Goal: Task Accomplishment & Management: Use online tool/utility

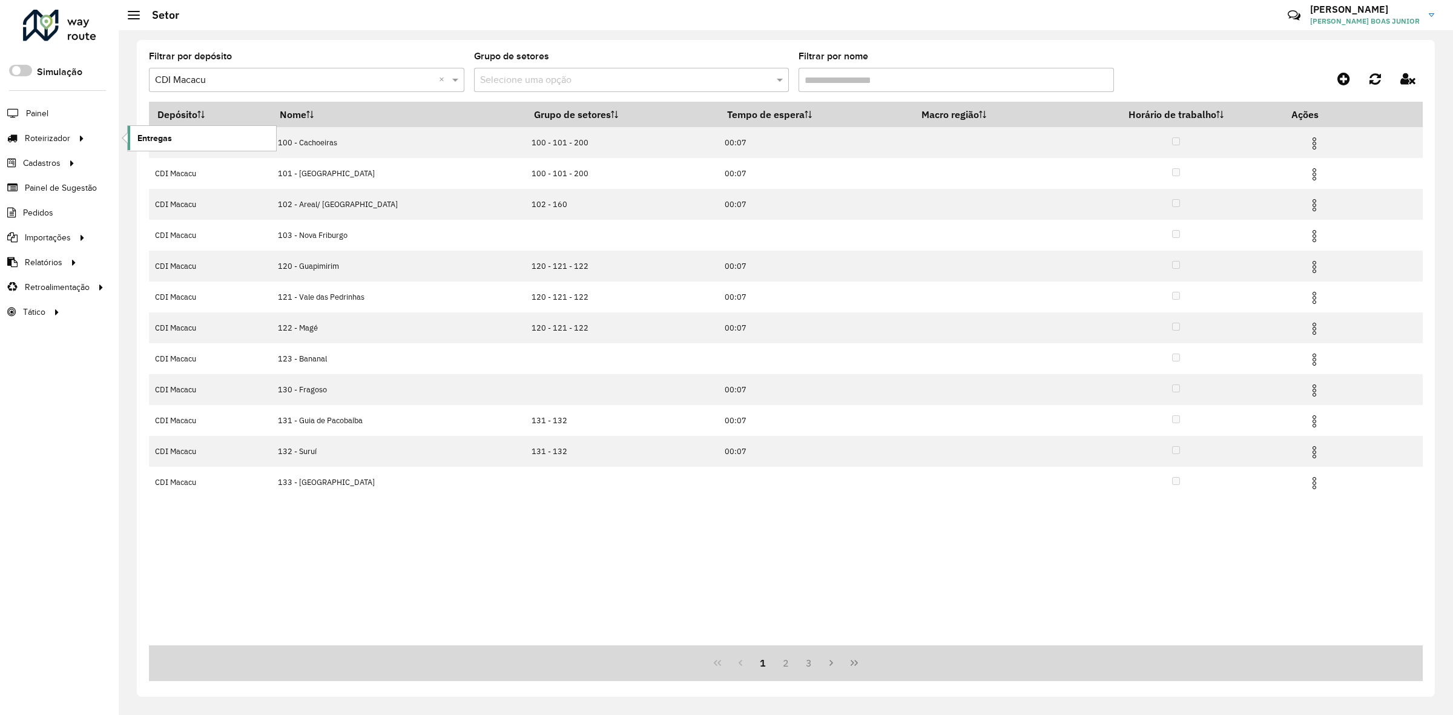
click at [154, 136] on span "Entregas" at bounding box center [154, 138] width 35 height 13
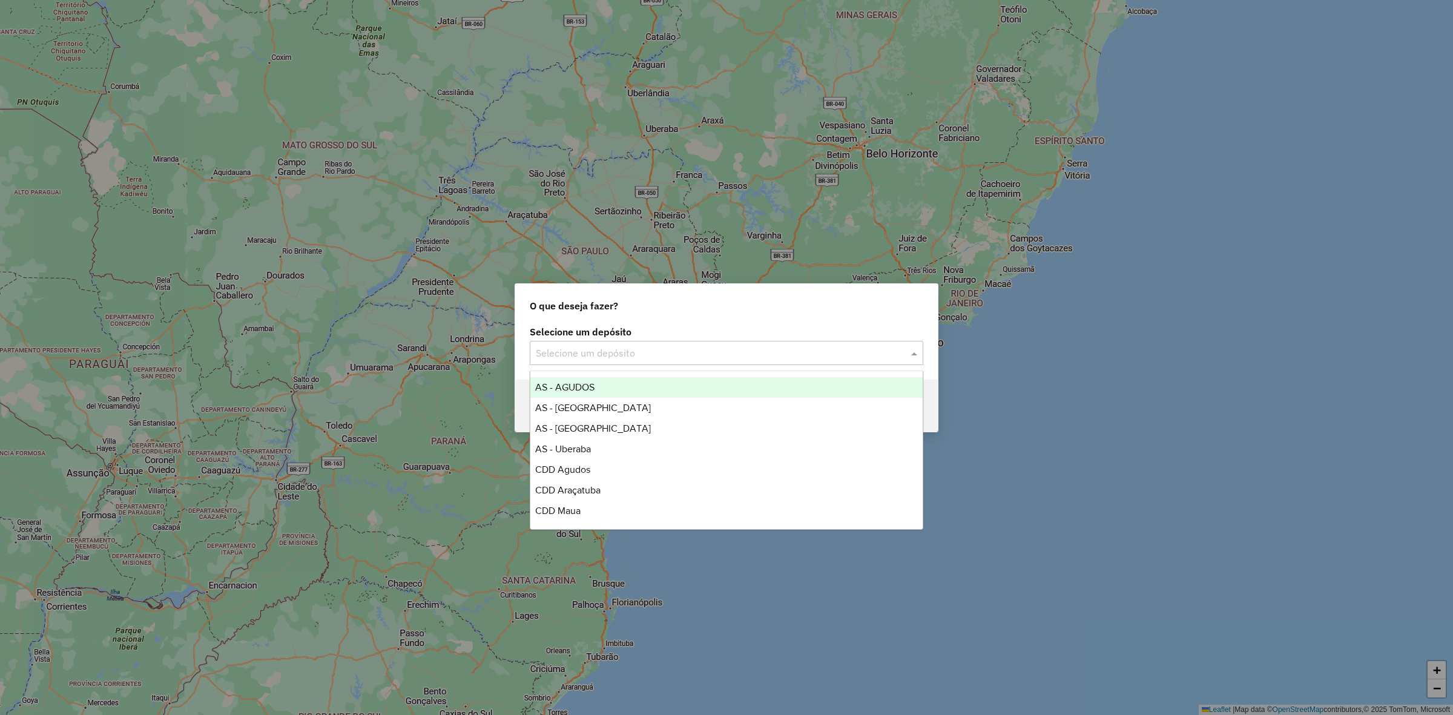
click at [609, 363] on div "Selecione um depósito" at bounding box center [726, 353] width 393 height 24
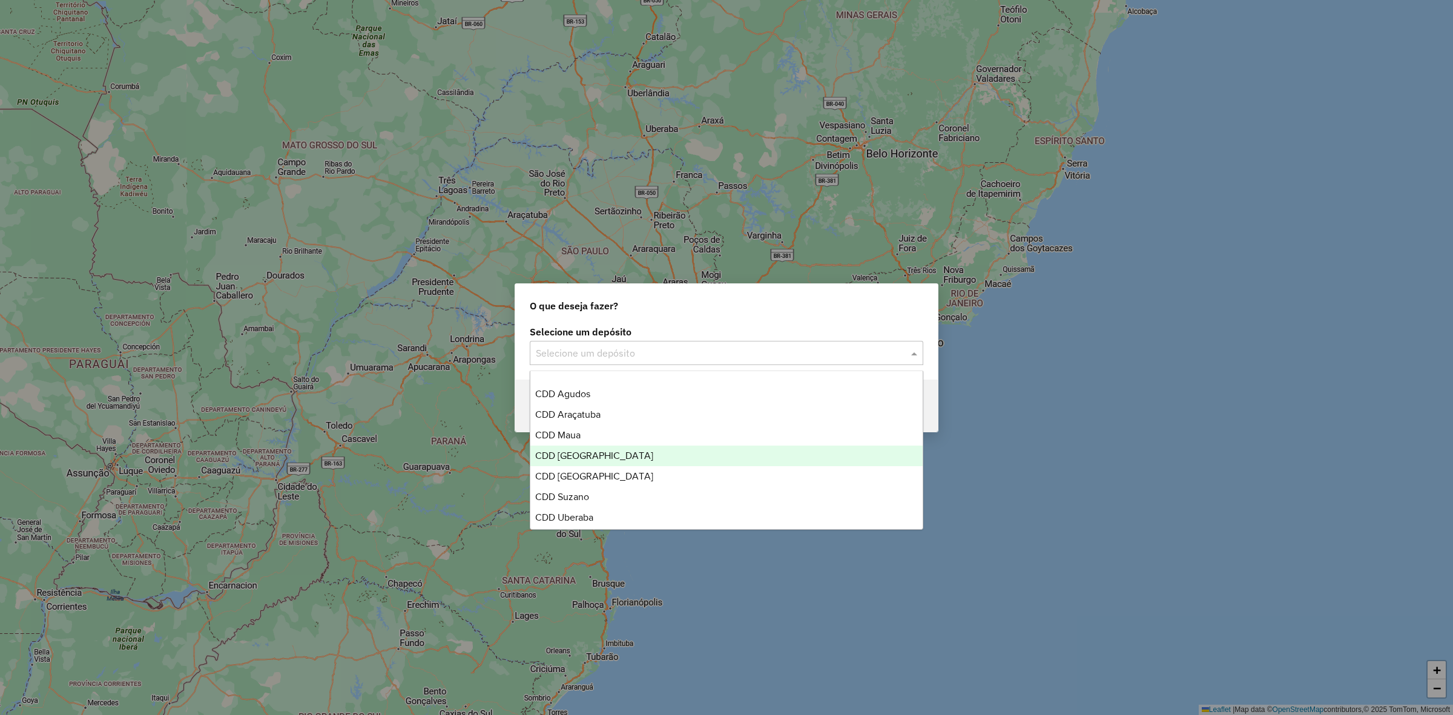
click at [631, 458] on div "CDD Ribeirão Preto" at bounding box center [726, 456] width 392 height 21
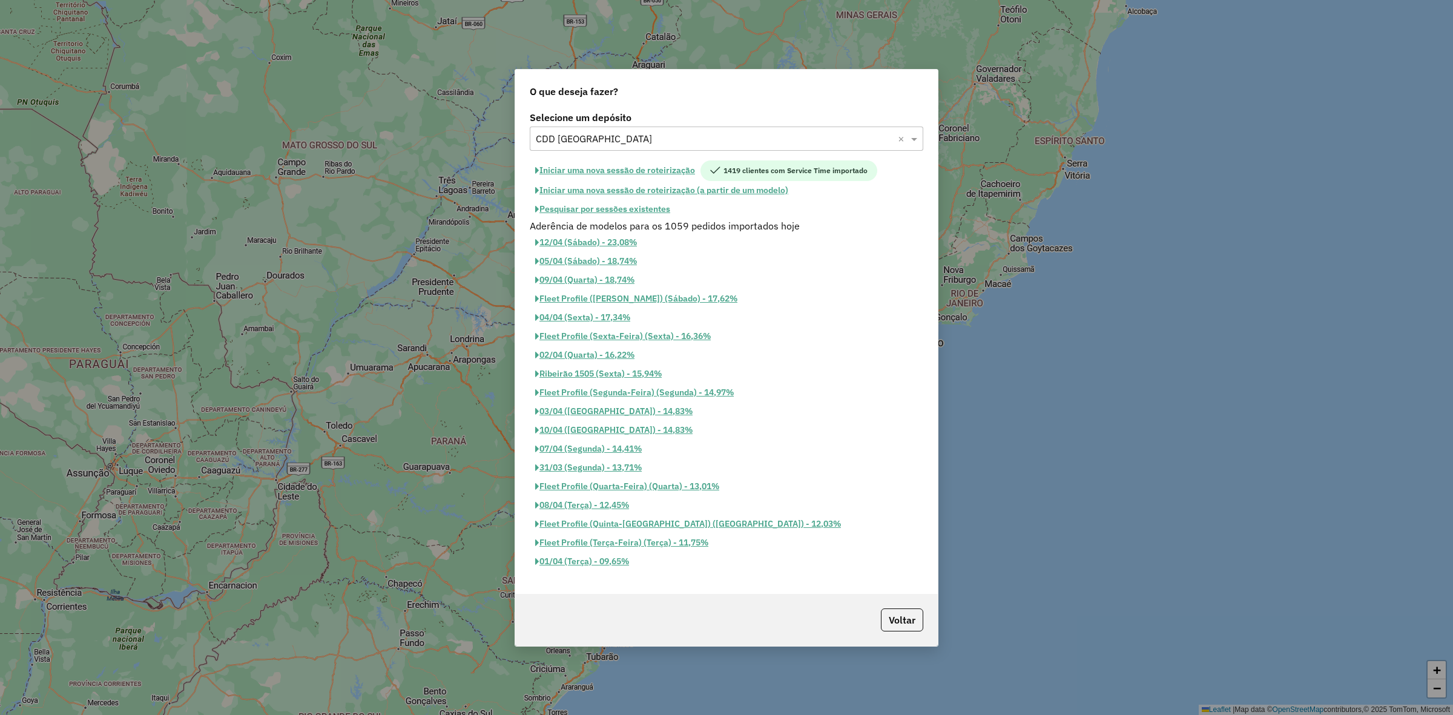
click at [654, 166] on button "Iniciar uma nova sessão de roteirização" at bounding box center [615, 170] width 171 height 21
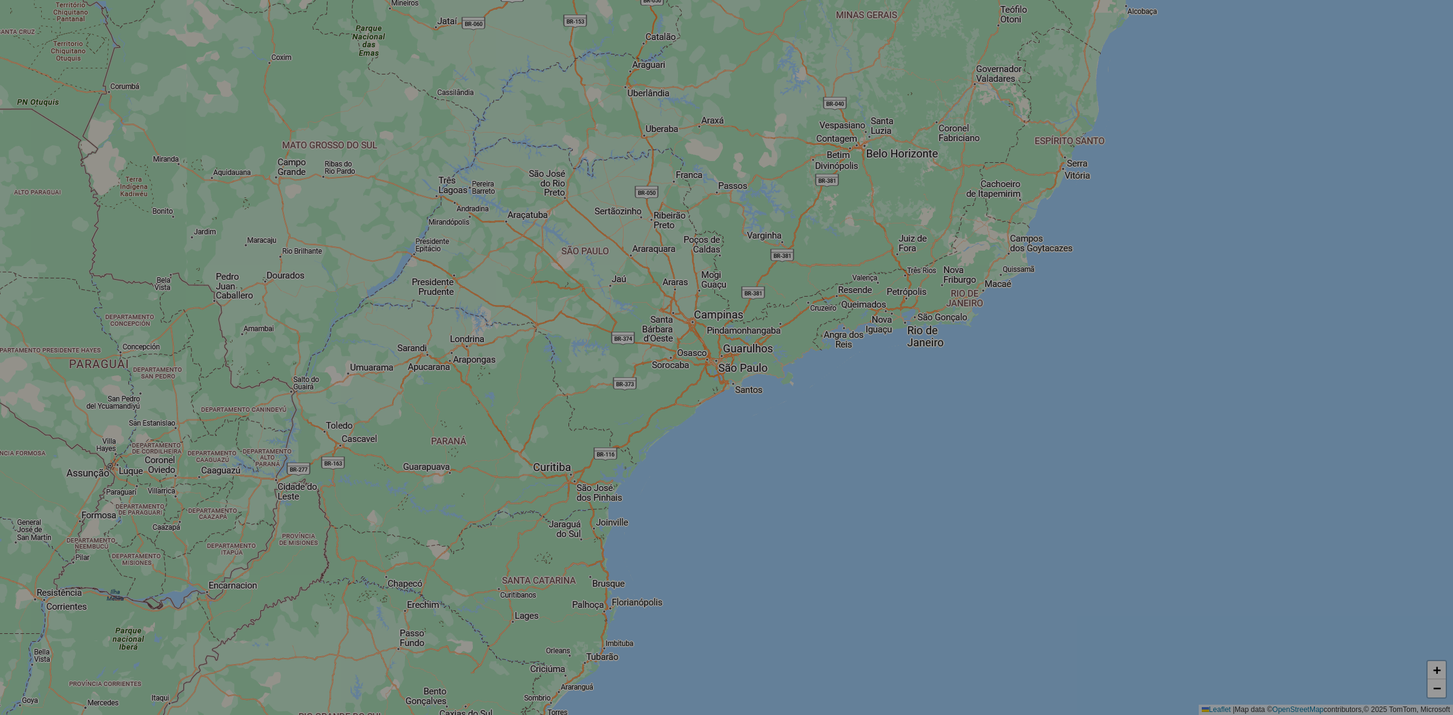
select select "*"
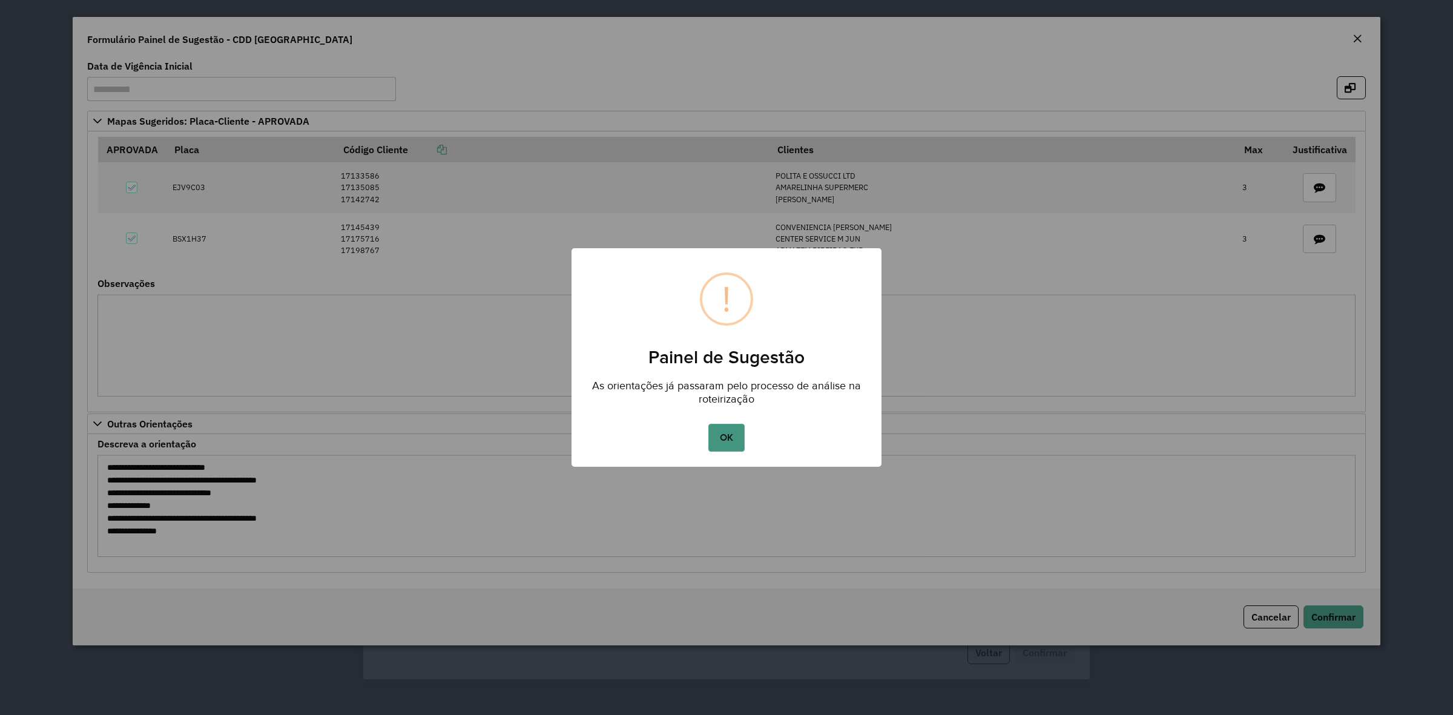
click at [733, 425] on button "OK" at bounding box center [726, 438] width 36 height 28
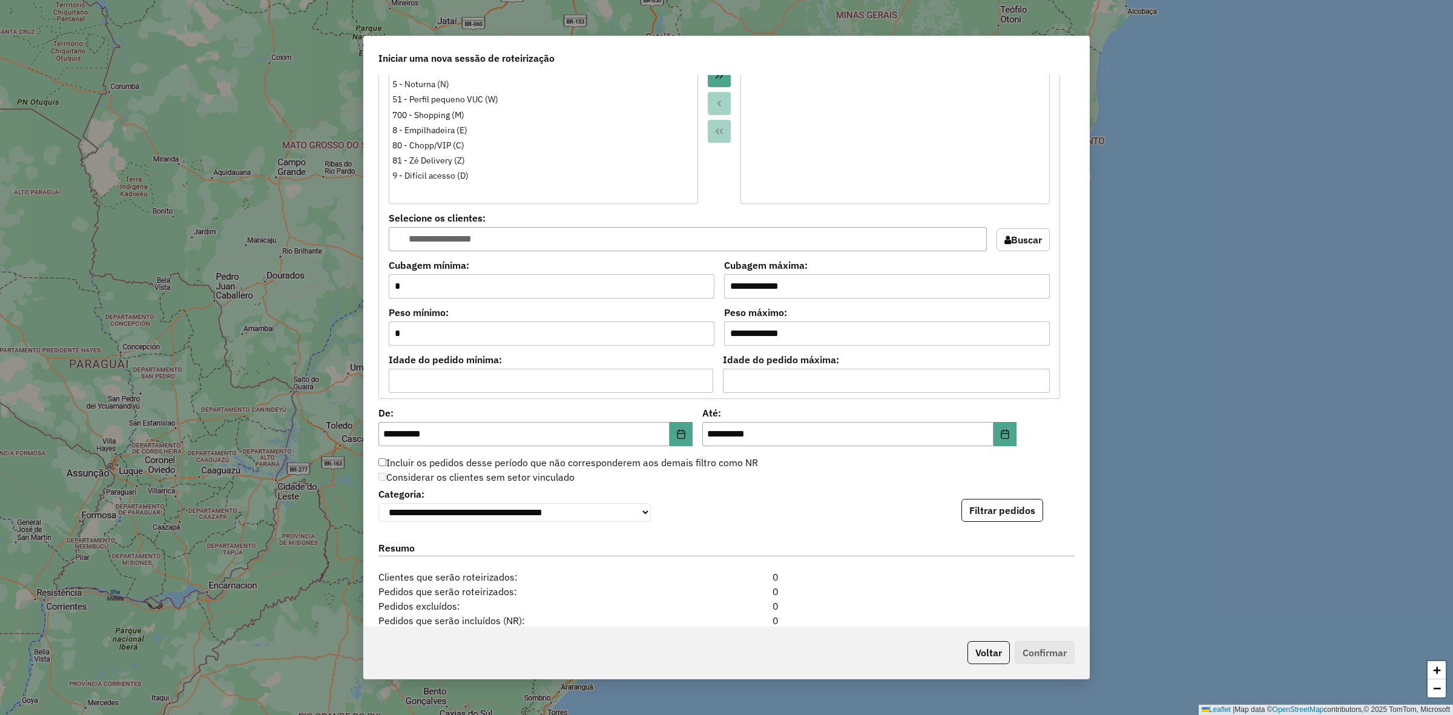
scroll to position [1087, 0]
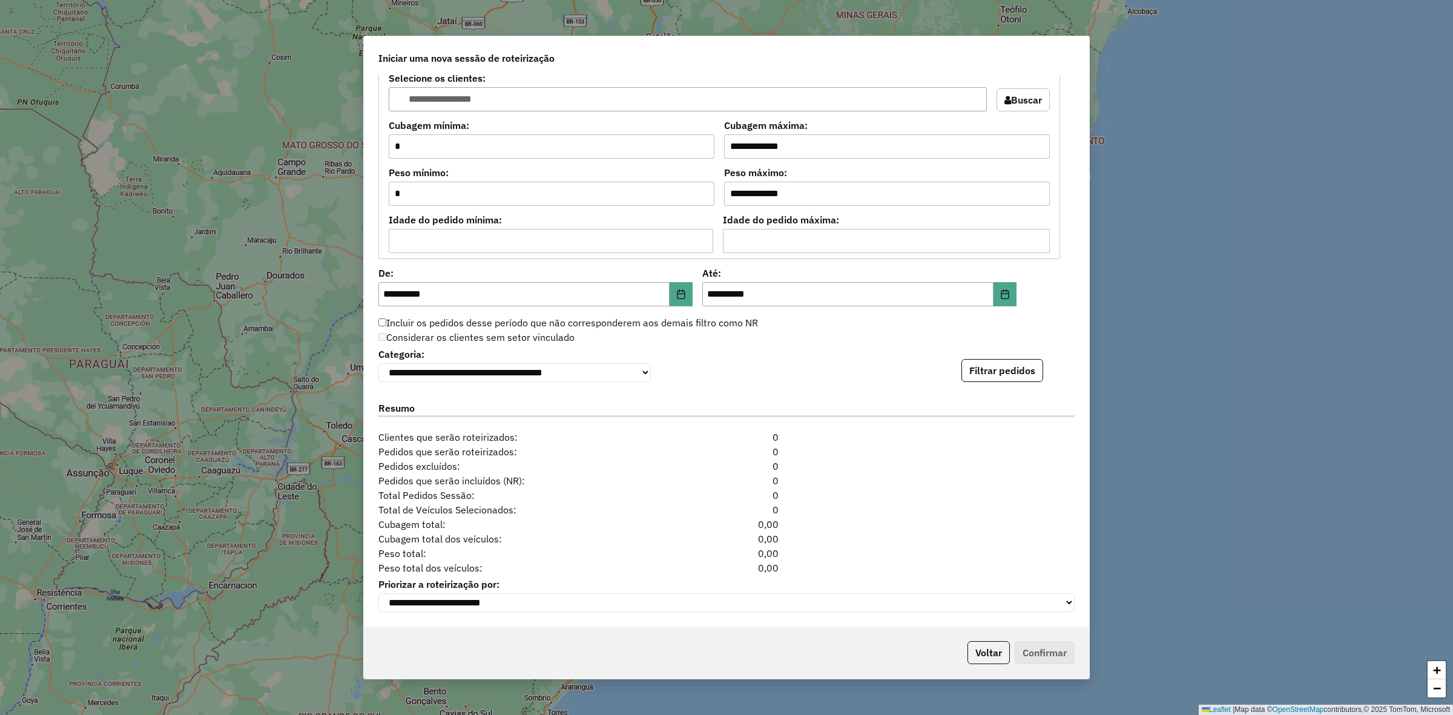
click at [1019, 392] on div "Resumo" at bounding box center [726, 411] width 711 height 38
click at [1018, 369] on button "Filtrar pedidos" at bounding box center [1002, 370] width 82 height 23
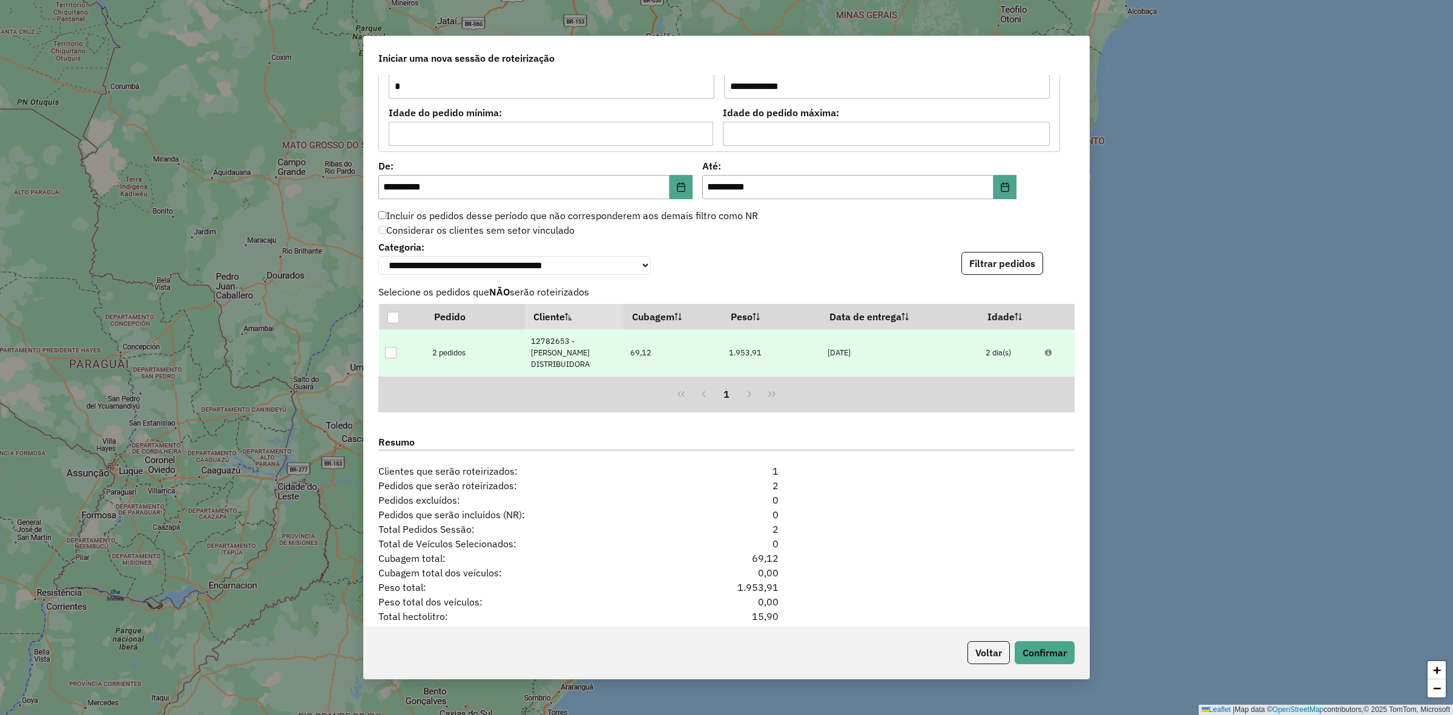
scroll to position [1254, 0]
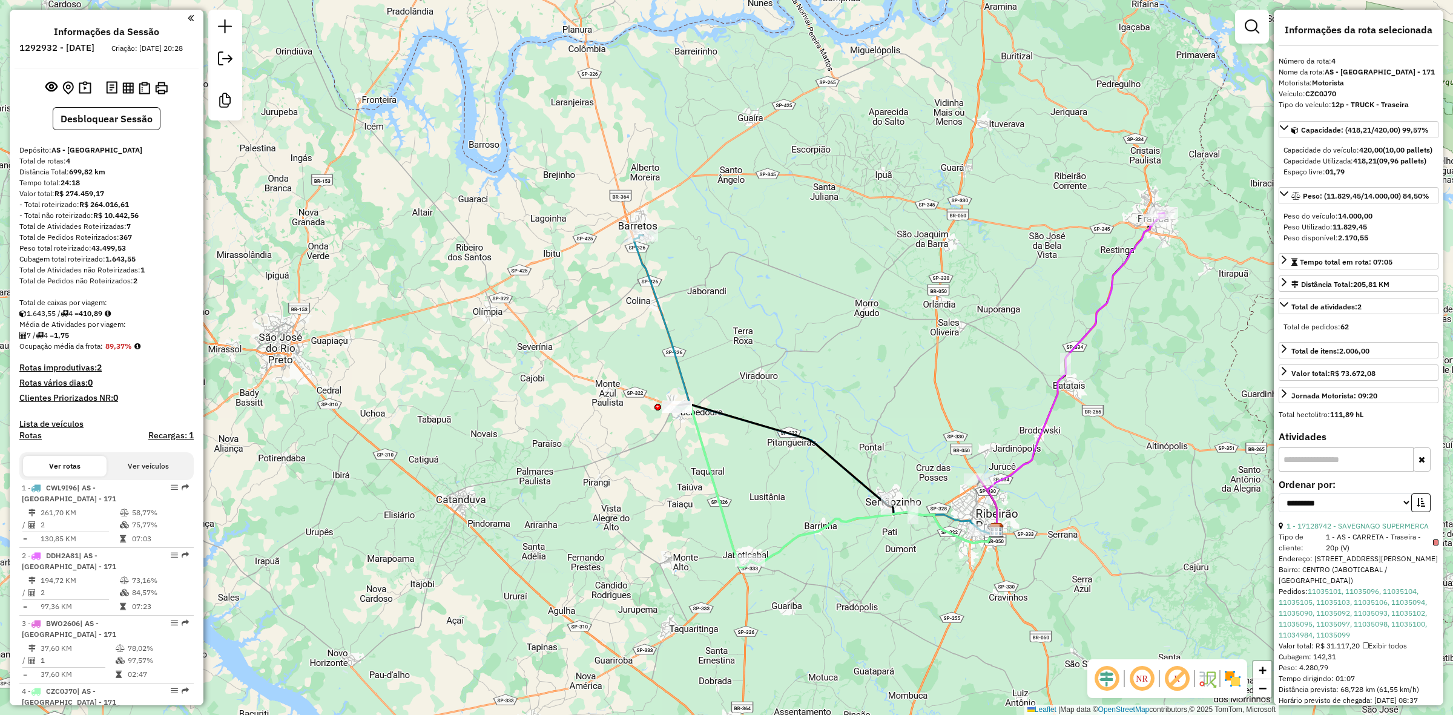
select select "**********"
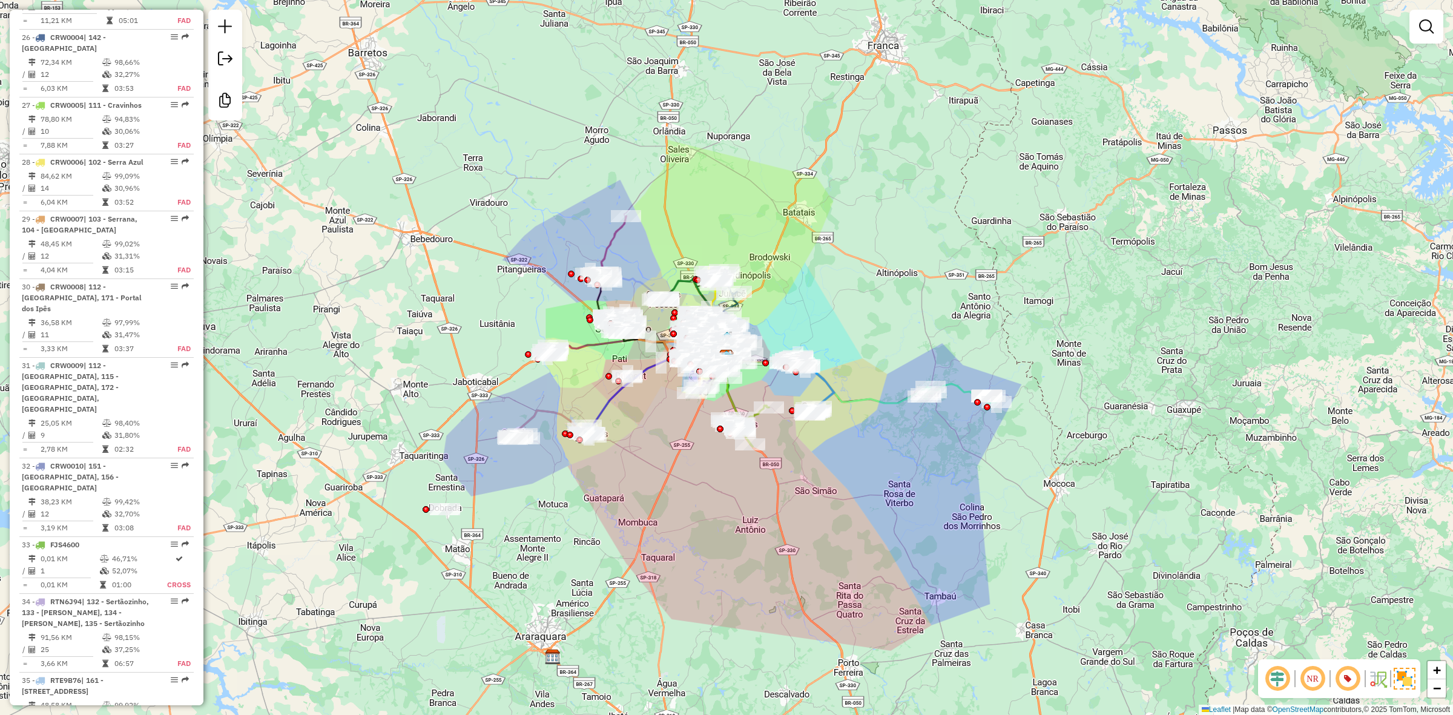
scroll to position [2346, 0]
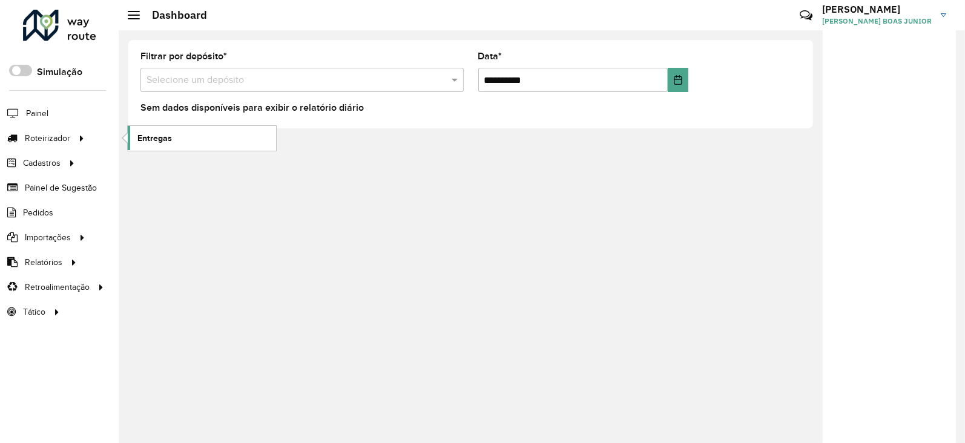
click at [136, 140] on link "Entregas" at bounding box center [202, 138] width 148 height 24
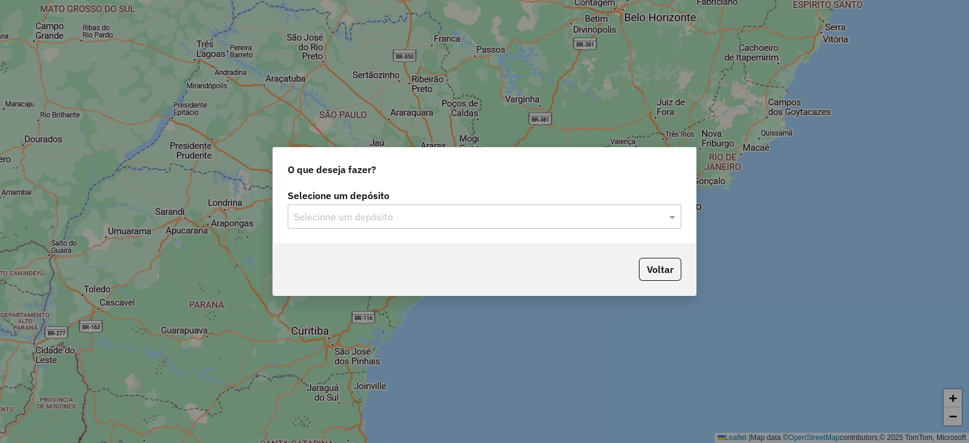
click at [445, 210] on input "text" at bounding box center [472, 217] width 357 height 15
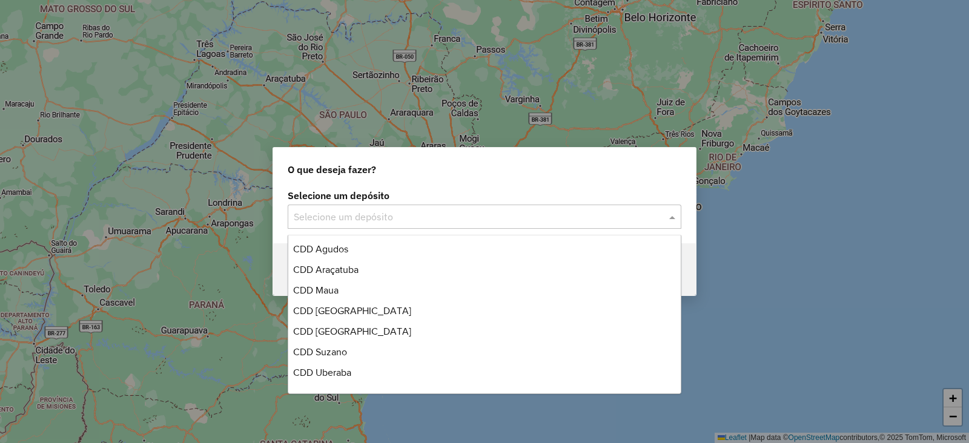
scroll to position [142, 0]
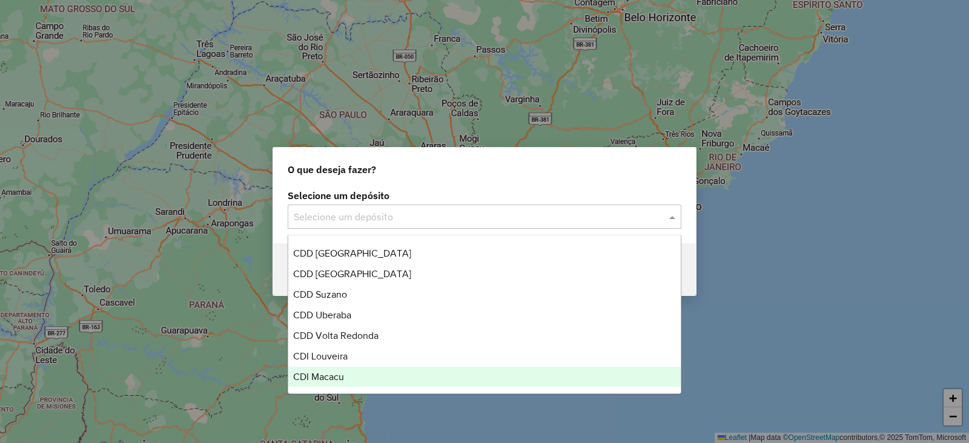
click at [366, 367] on div "CDI Macacu" at bounding box center [484, 377] width 392 height 21
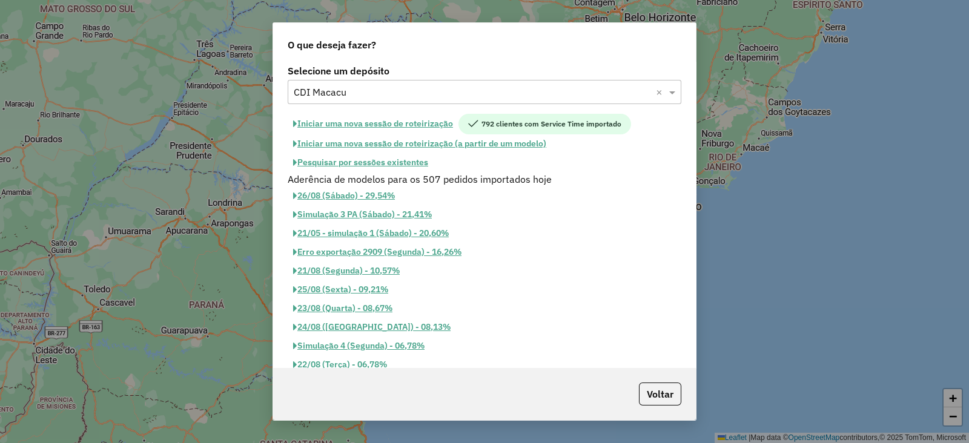
click at [412, 159] on button "Pesquisar por sessões existentes" at bounding box center [361, 162] width 146 height 19
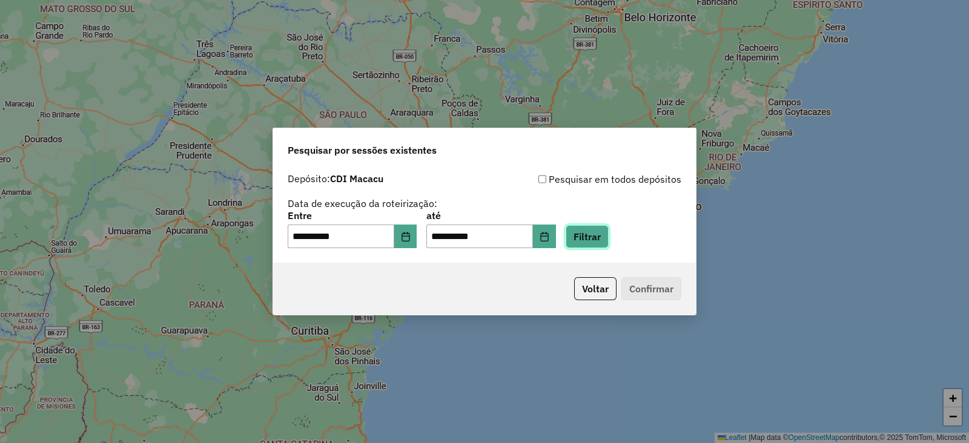
click at [605, 243] on button "Filtrar" at bounding box center [586, 236] width 43 height 23
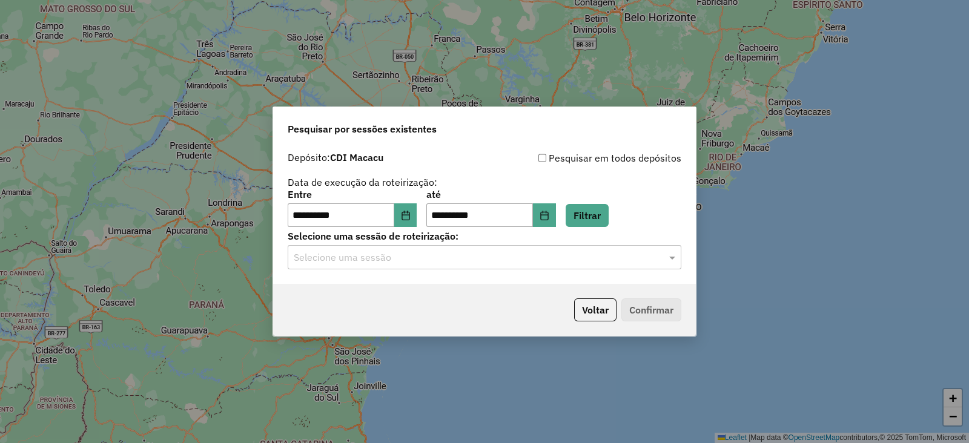
click at [488, 267] on div "Selecione uma sessão" at bounding box center [484, 257] width 393 height 24
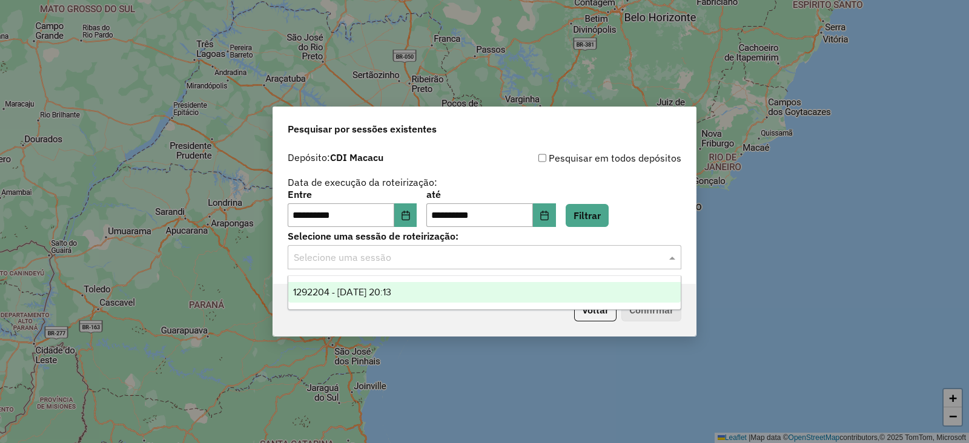
click at [479, 288] on div "1292204 - 10/10/2025 20:13" at bounding box center [484, 292] width 392 height 21
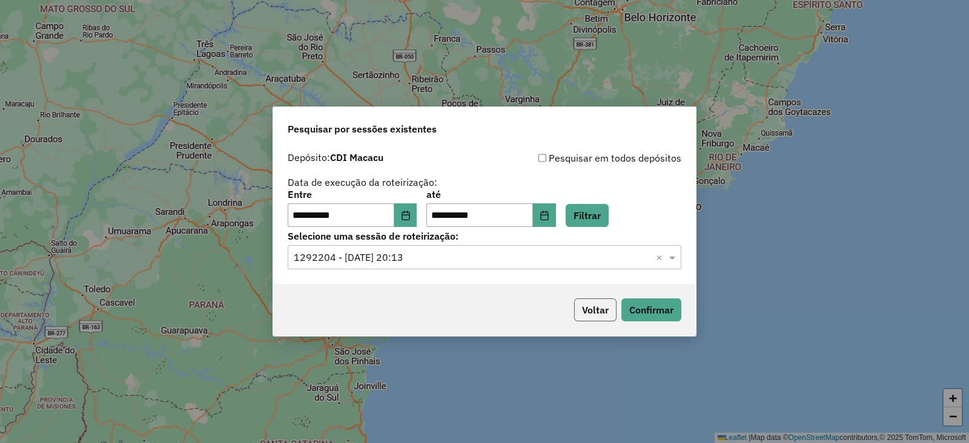
click at [615, 311] on button "Voltar" at bounding box center [595, 309] width 42 height 23
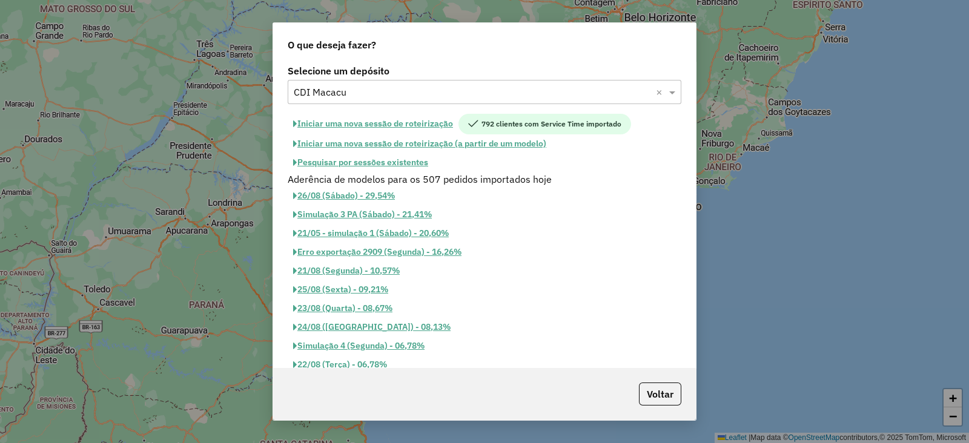
click at [392, 160] on button "Pesquisar por sessões existentes" at bounding box center [361, 162] width 146 height 19
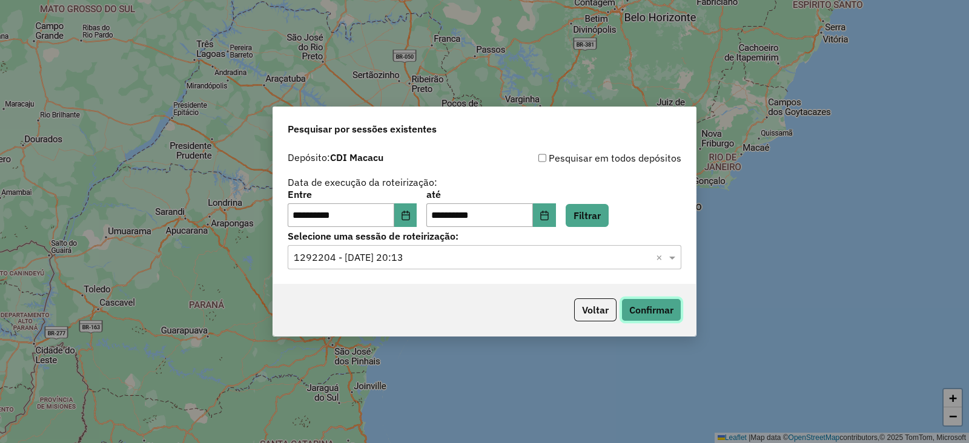
click at [645, 313] on button "Confirmar" at bounding box center [651, 309] width 60 height 23
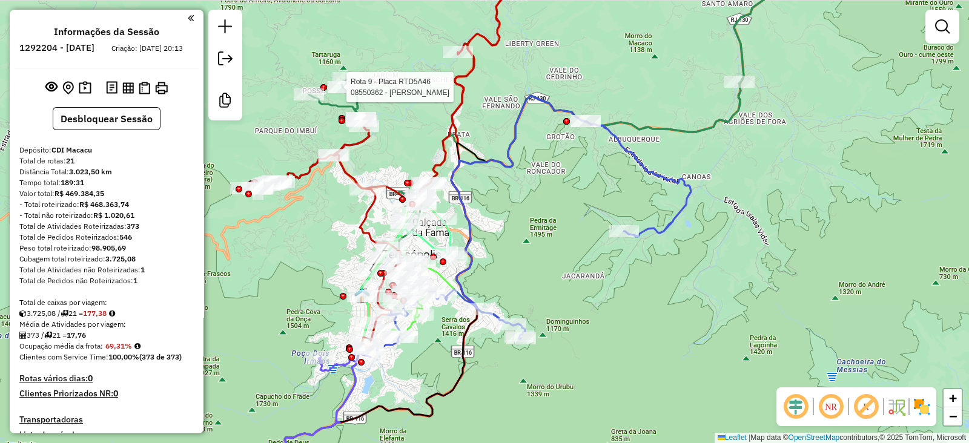
click at [324, 91] on div at bounding box center [323, 87] width 7 height 7
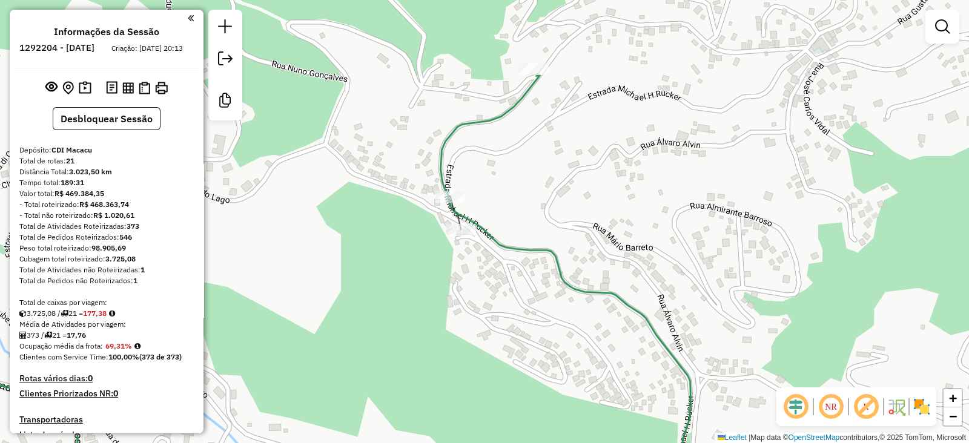
drag, startPoint x: 729, startPoint y: 252, endPoint x: 571, endPoint y: 201, distance: 166.6
click at [571, 201] on div "Janela de atendimento Grade de atendimento Capacidade Transportadoras Veículos …" at bounding box center [484, 221] width 969 height 443
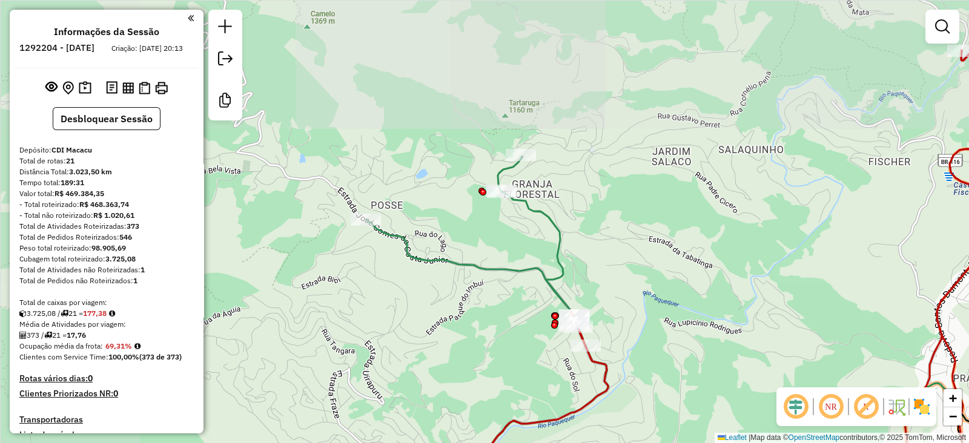
click at [553, 220] on icon at bounding box center [716, 322] width 700 height 331
select select "**********"
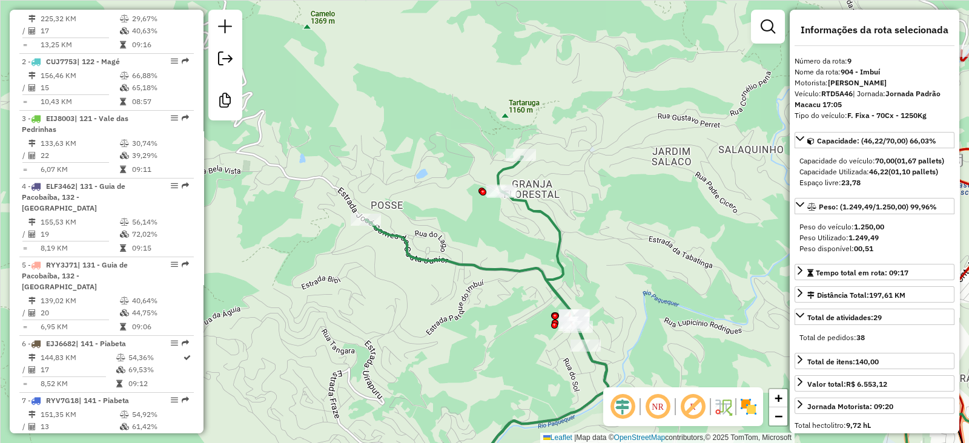
scroll to position [989, 0]
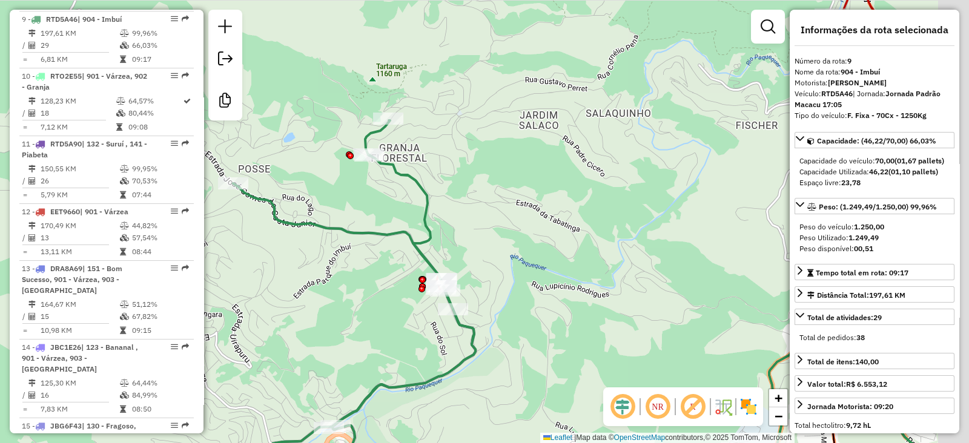
drag, startPoint x: 635, startPoint y: 246, endPoint x: 502, endPoint y: 210, distance: 137.5
click at [502, 210] on div "Janela de atendimento Grade de atendimento Capacidade Transportadoras Veículos …" at bounding box center [484, 221] width 969 height 443
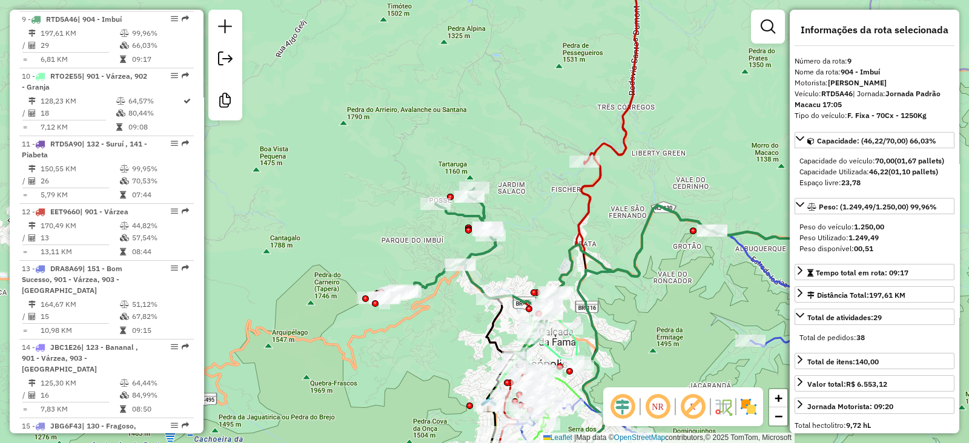
click at [590, 208] on icon at bounding box center [513, 206] width 258 height 500
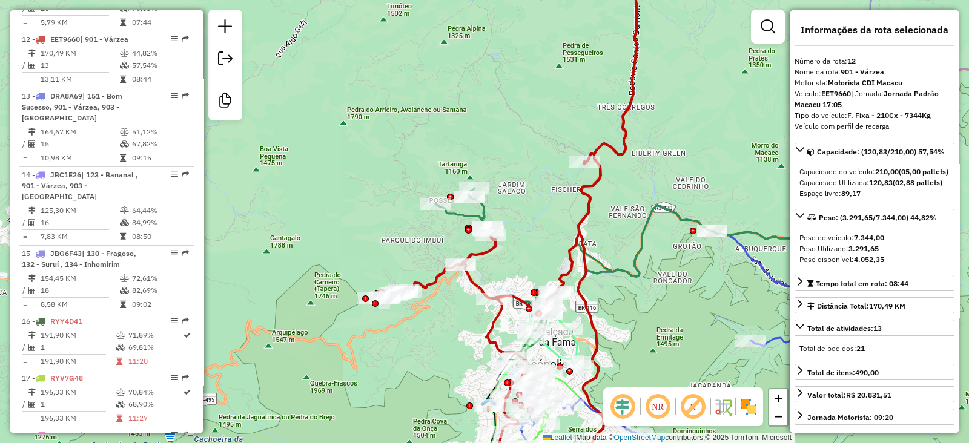
scroll to position [1180, 0]
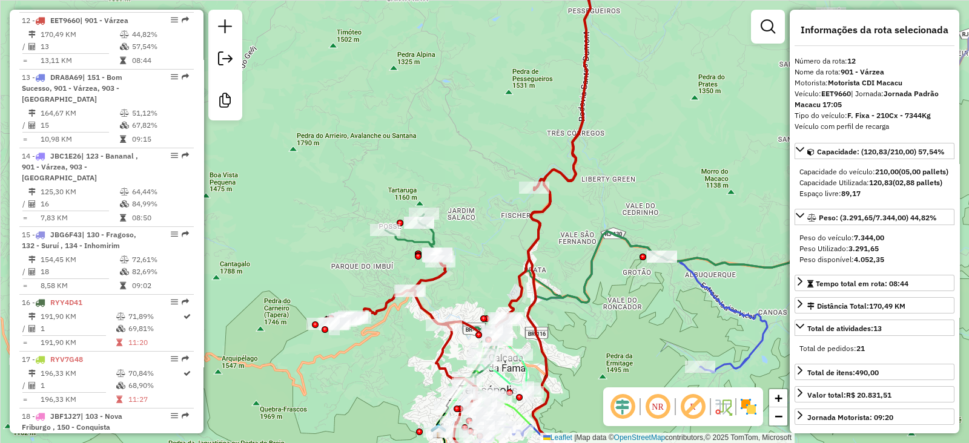
drag, startPoint x: 635, startPoint y: 193, endPoint x: 484, endPoint y: 271, distance: 169.5
click at [484, 271] on div "Janela de atendimento Grade de atendimento Capacidade Transportadoras Veículos …" at bounding box center [484, 221] width 969 height 443
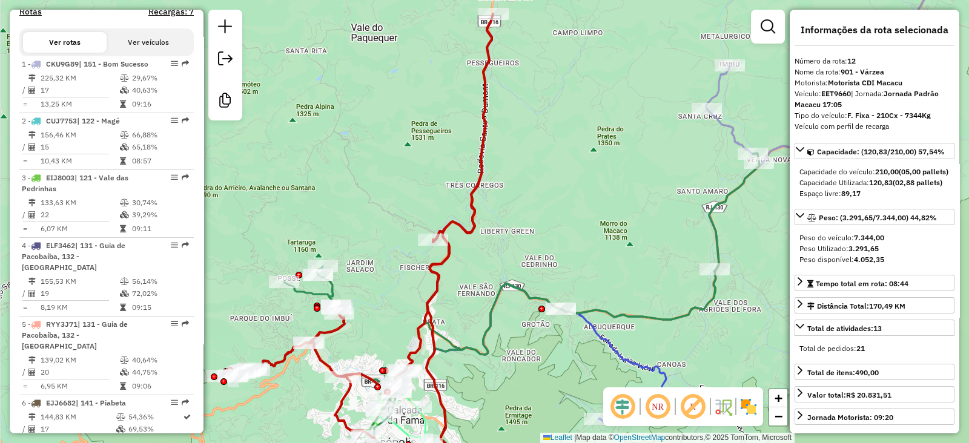
scroll to position [348, 0]
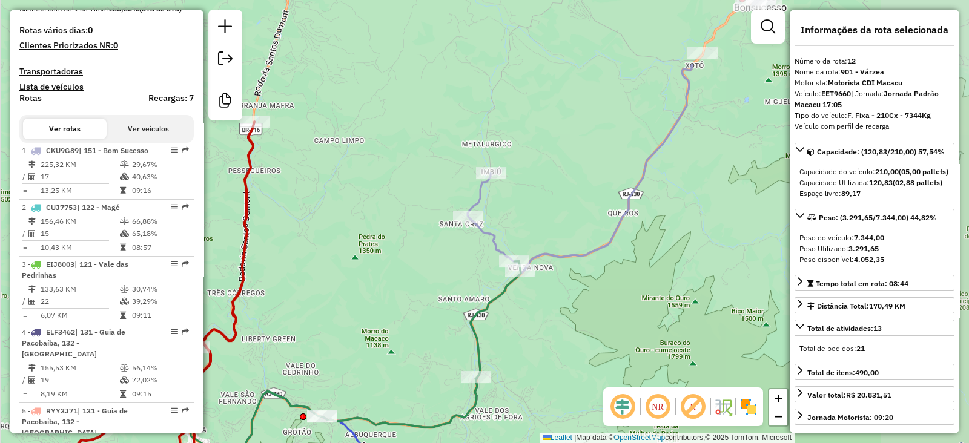
drag, startPoint x: 645, startPoint y: 258, endPoint x: 492, endPoint y: 312, distance: 161.8
click at [492, 312] on icon at bounding box center [250, 419] width 539 height 317
click at [639, 200] on div "Janela de atendimento Grade de atendimento Capacidade Transportadoras Veículos …" at bounding box center [484, 221] width 969 height 443
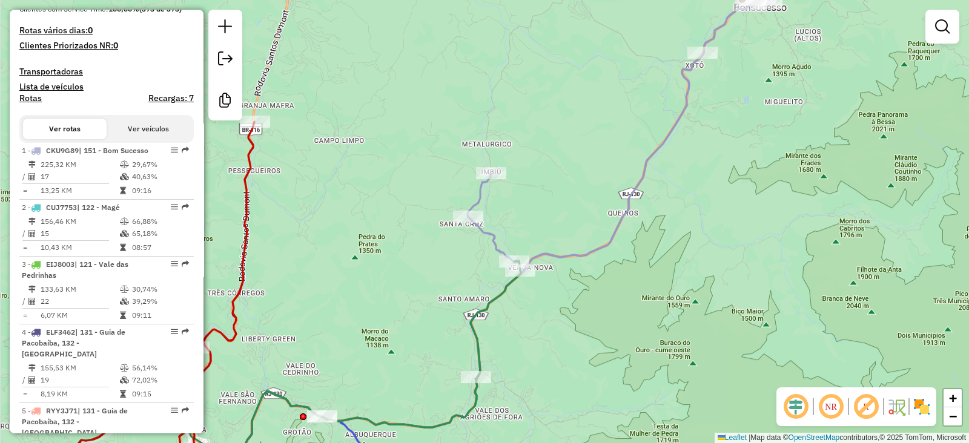
click at [637, 200] on div "Janela de atendimento Grade de atendimento Capacidade Transportadoras Veículos …" at bounding box center [484, 221] width 969 height 443
click at [634, 200] on icon at bounding box center [554, 192] width 464 height 472
select select "**********"
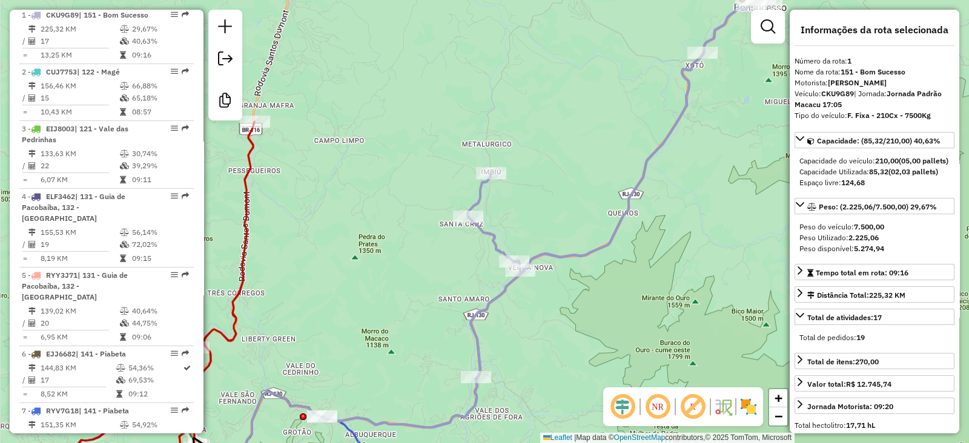
scroll to position [491, 0]
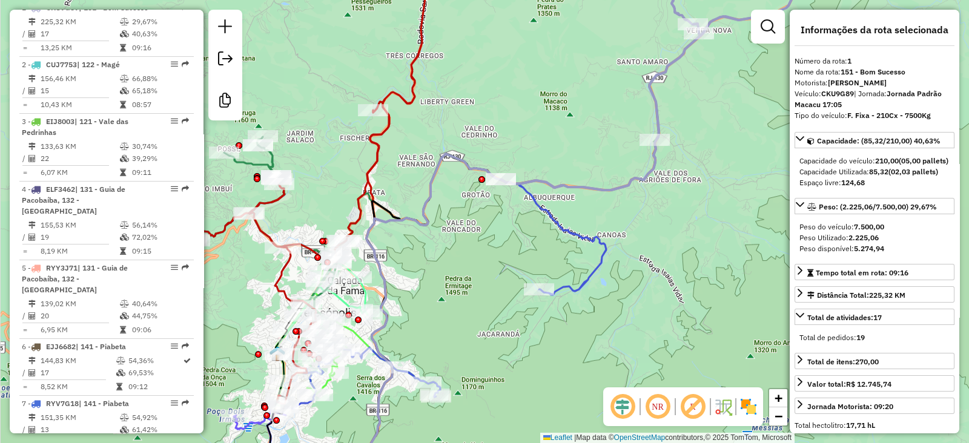
click at [579, 291] on icon at bounding box center [445, 281] width 322 height 255
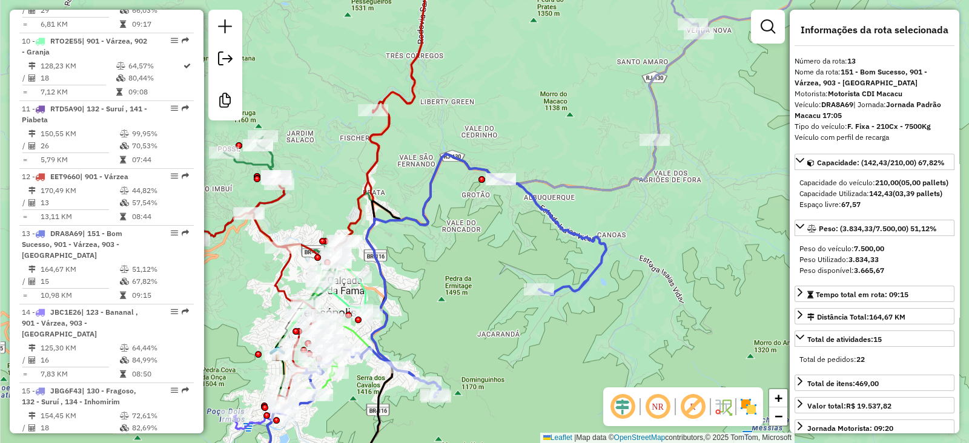
scroll to position [1010, 0]
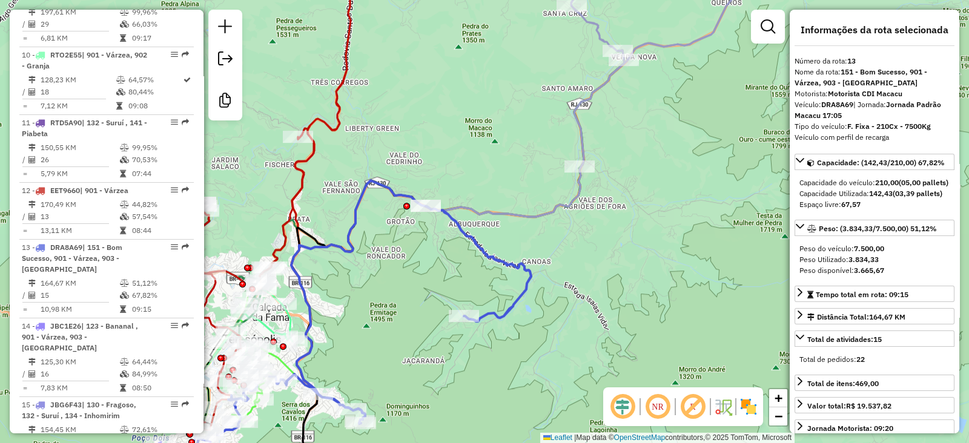
drag, startPoint x: 644, startPoint y: 254, endPoint x: 418, endPoint y: 324, distance: 237.1
click at [418, 329] on div "Janela de atendimento Grade de atendimento Capacidade Transportadoras Veículos …" at bounding box center [484, 221] width 969 height 443
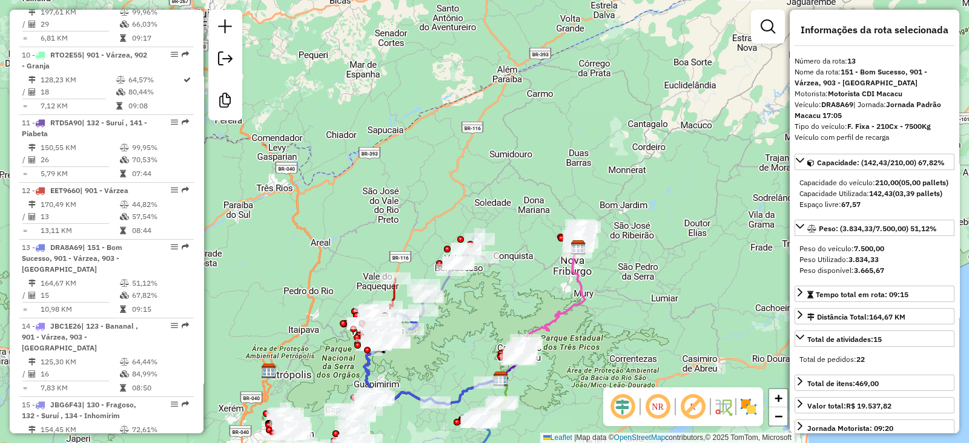
click at [575, 306] on icon at bounding box center [555, 284] width 60 height 119
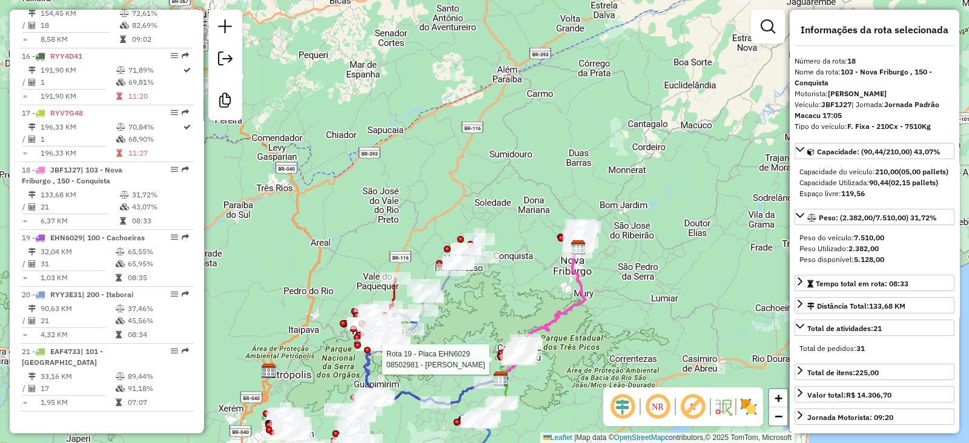
scroll to position [1565, 0]
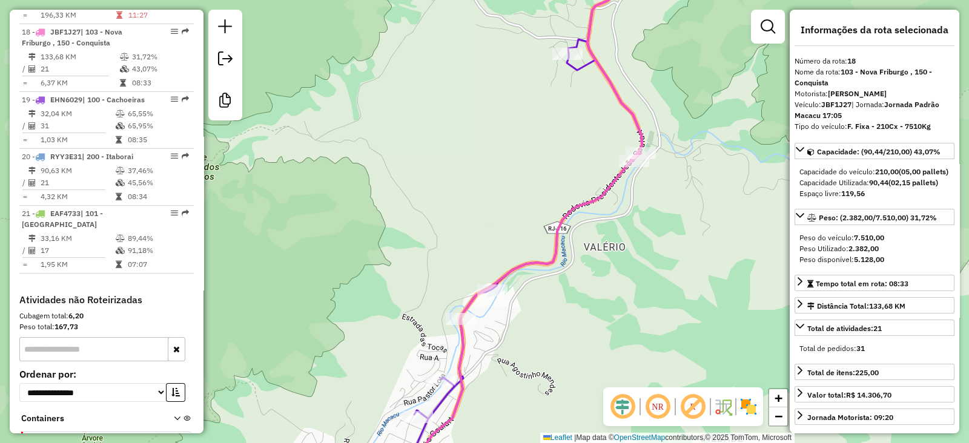
click at [440, 400] on icon at bounding box center [526, 263] width 232 height 448
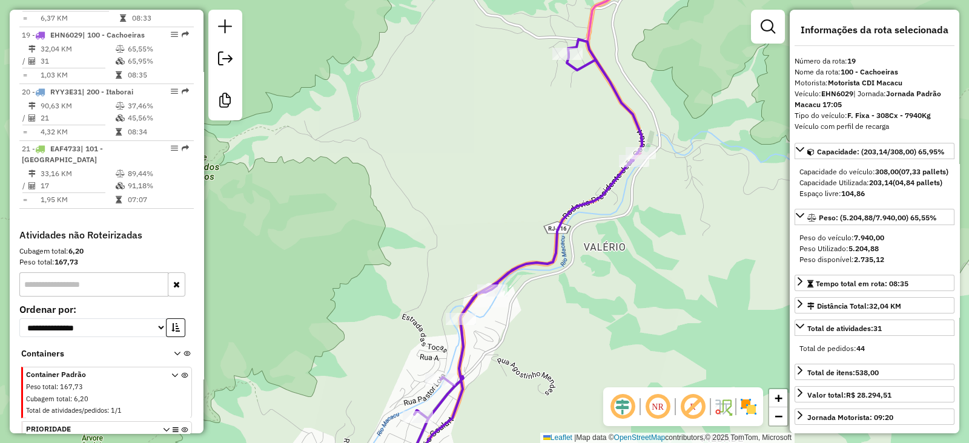
scroll to position [1633, 0]
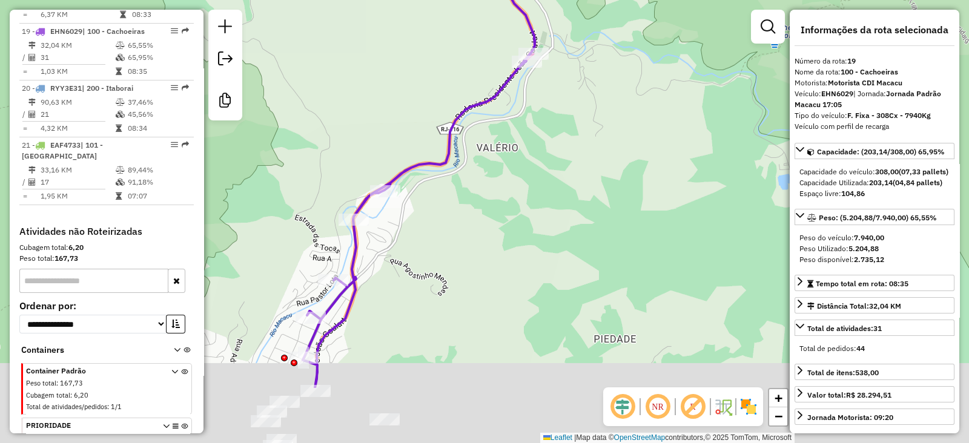
drag, startPoint x: 595, startPoint y: 364, endPoint x: 488, endPoint y: 265, distance: 146.1
click at [488, 265] on div "Janela de atendimento Grade de atendimento Capacidade Transportadoras Veículos …" at bounding box center [484, 221] width 969 height 443
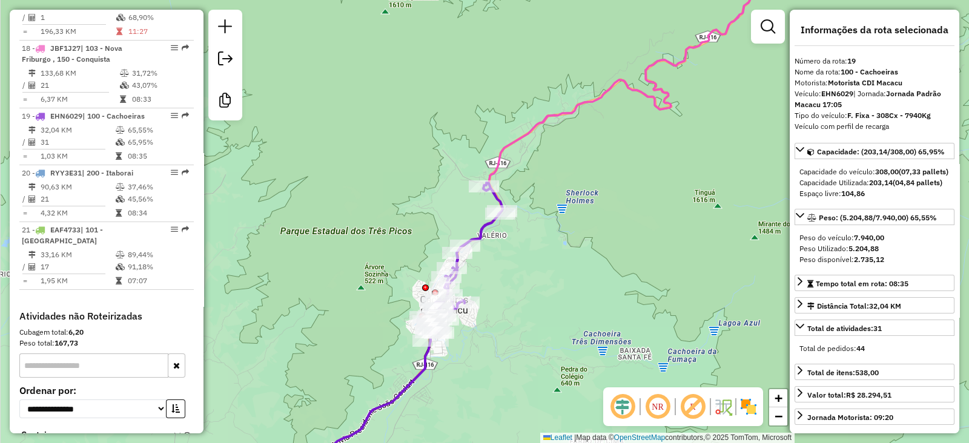
scroll to position [1558, 0]
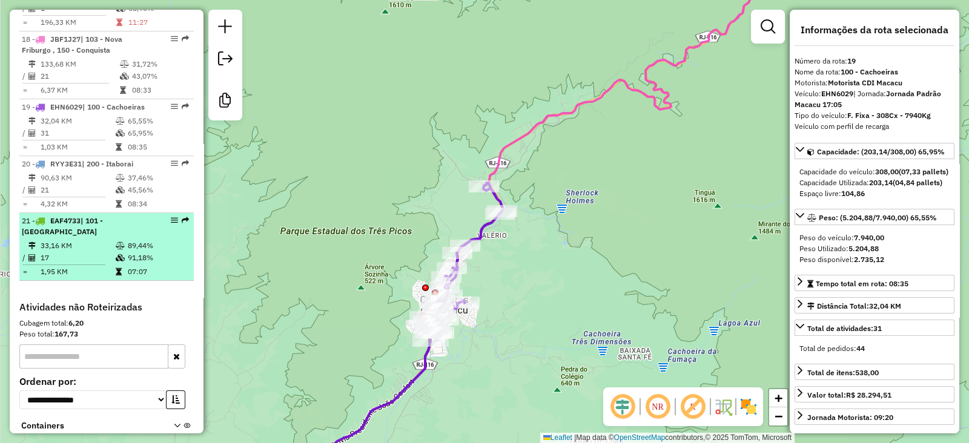
click at [83, 252] on td "17" at bounding box center [77, 258] width 75 height 12
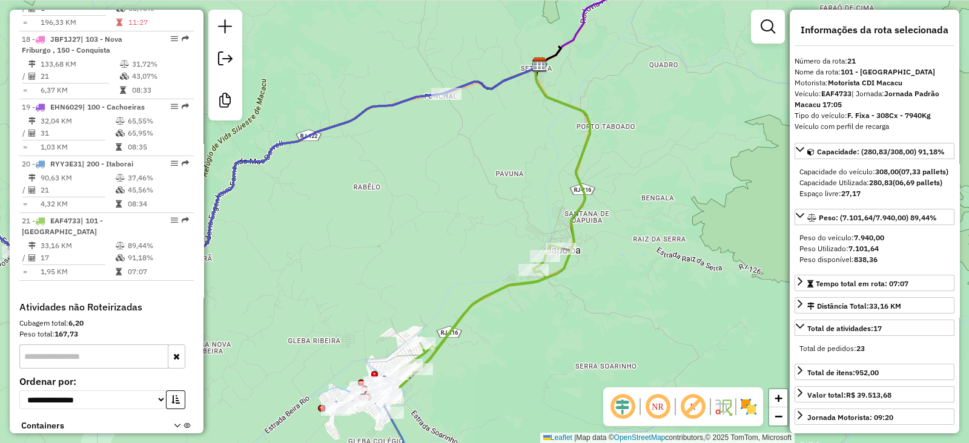
scroll to position [227, 0]
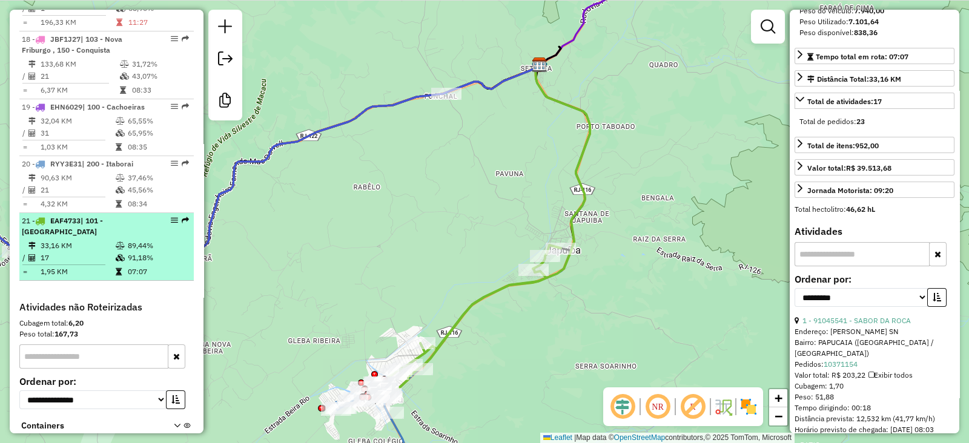
click at [107, 252] on td "17" at bounding box center [77, 258] width 75 height 12
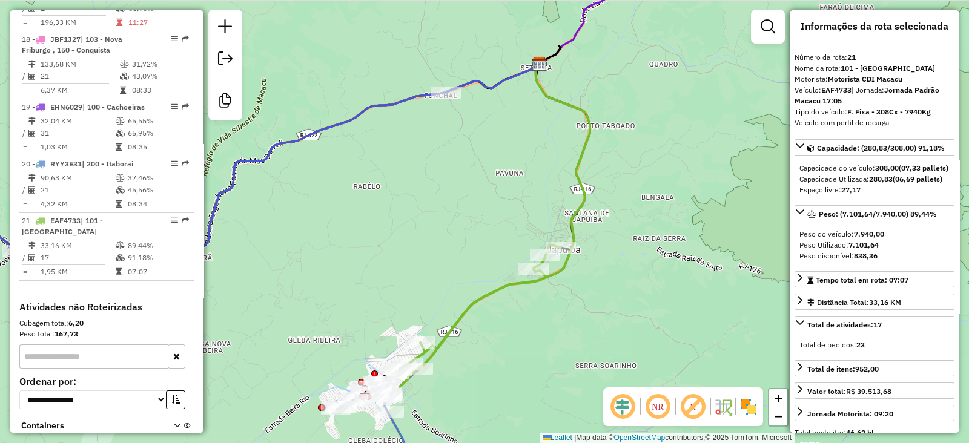
scroll to position [0, 0]
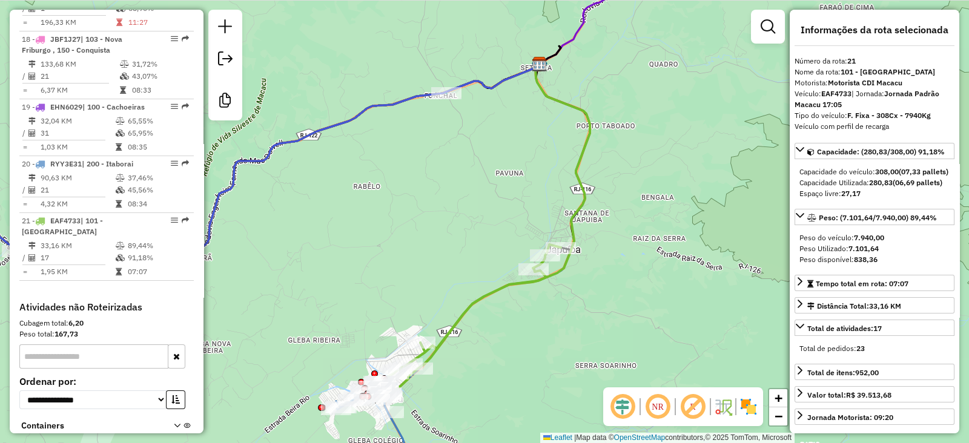
click at [584, 201] on icon at bounding box center [504, 216] width 172 height 305
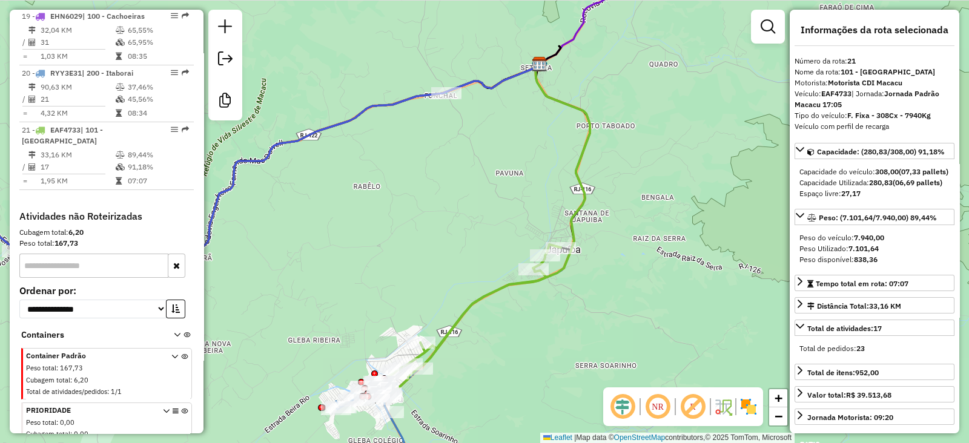
scroll to position [1709, 0]
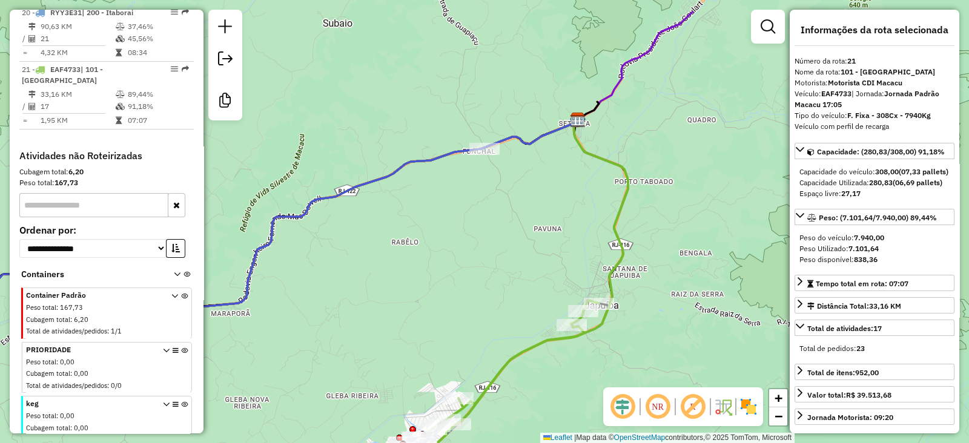
drag, startPoint x: 567, startPoint y: 206, endPoint x: 630, endPoint y: 317, distance: 128.0
click at [630, 317] on div "Janela de atendimento Grade de atendimento Capacidade Transportadoras Veículos …" at bounding box center [484, 221] width 969 height 443
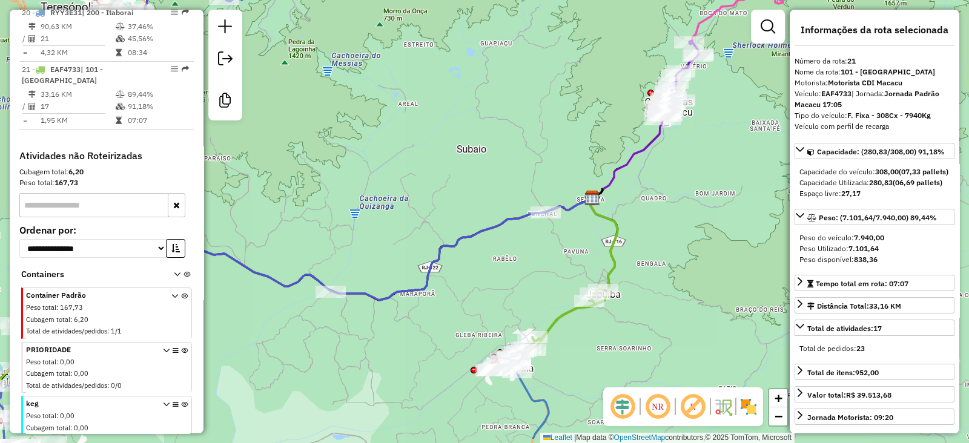
drag, startPoint x: 581, startPoint y: 323, endPoint x: 539, endPoint y: 227, distance: 104.7
click at [539, 227] on div "Janela de atendimento Grade de atendimento Capacidade Transportadoras Veículos …" at bounding box center [484, 221] width 969 height 443
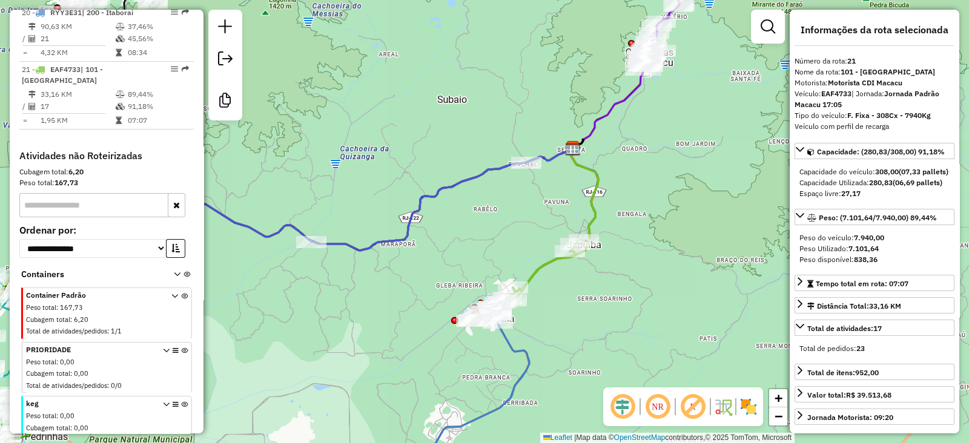
click at [598, 207] on icon at bounding box center [555, 224] width 87 height 152
click at [511, 111] on div "Janela de atendimento Grade de atendimento Capacidade Transportadoras Veículos …" at bounding box center [484, 221] width 969 height 443
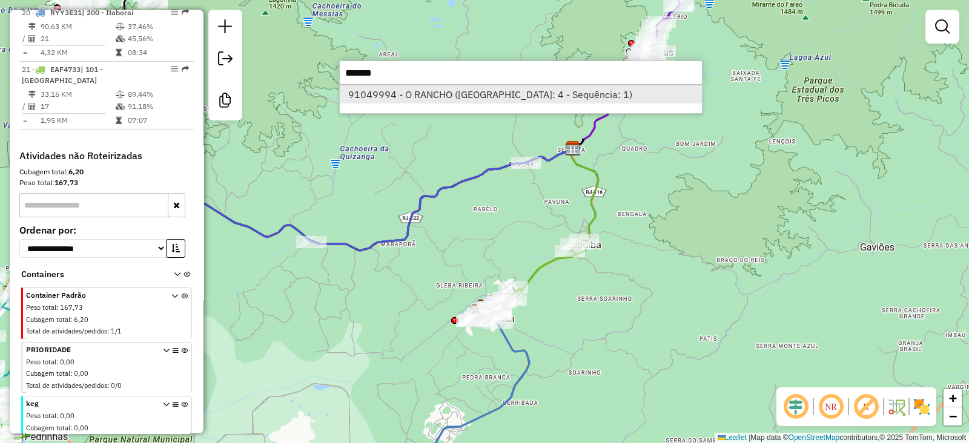
type input "******"
click at [491, 92] on li "91049994 - O RANCHO (Rota: 4 - Sequência: 1)" at bounding box center [521, 94] width 362 height 18
select select "**********"
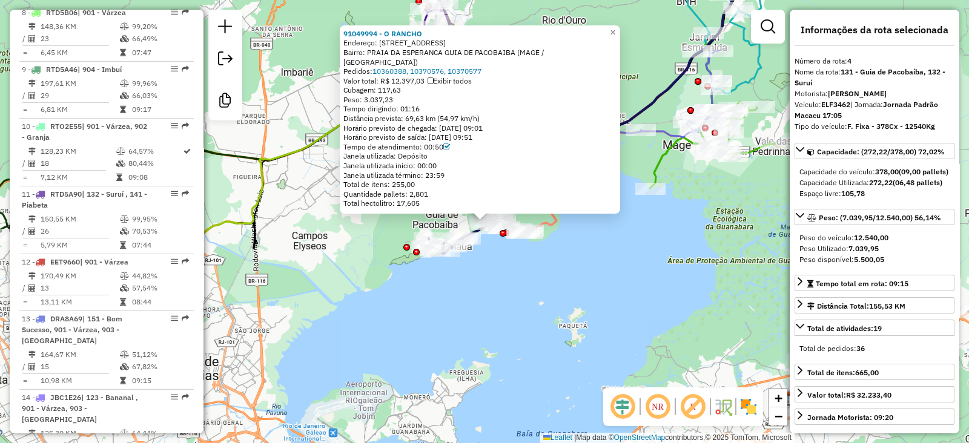
scroll to position [683, 0]
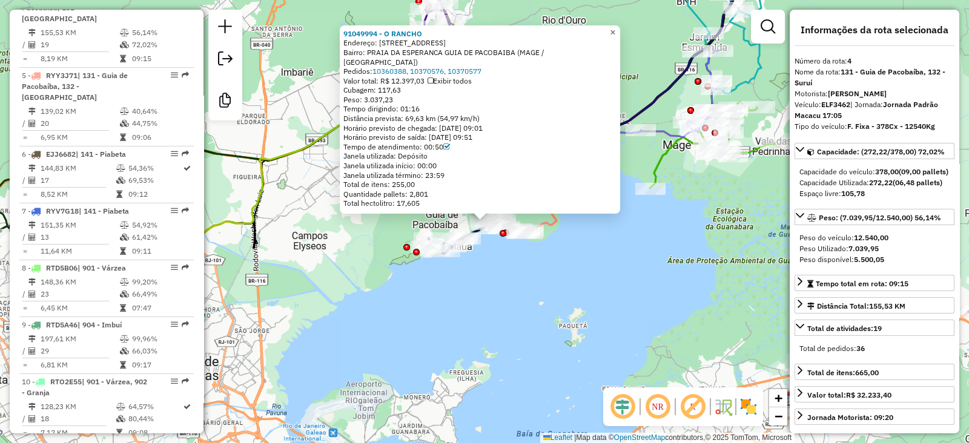
click at [615, 38] on span "×" at bounding box center [612, 32] width 5 height 10
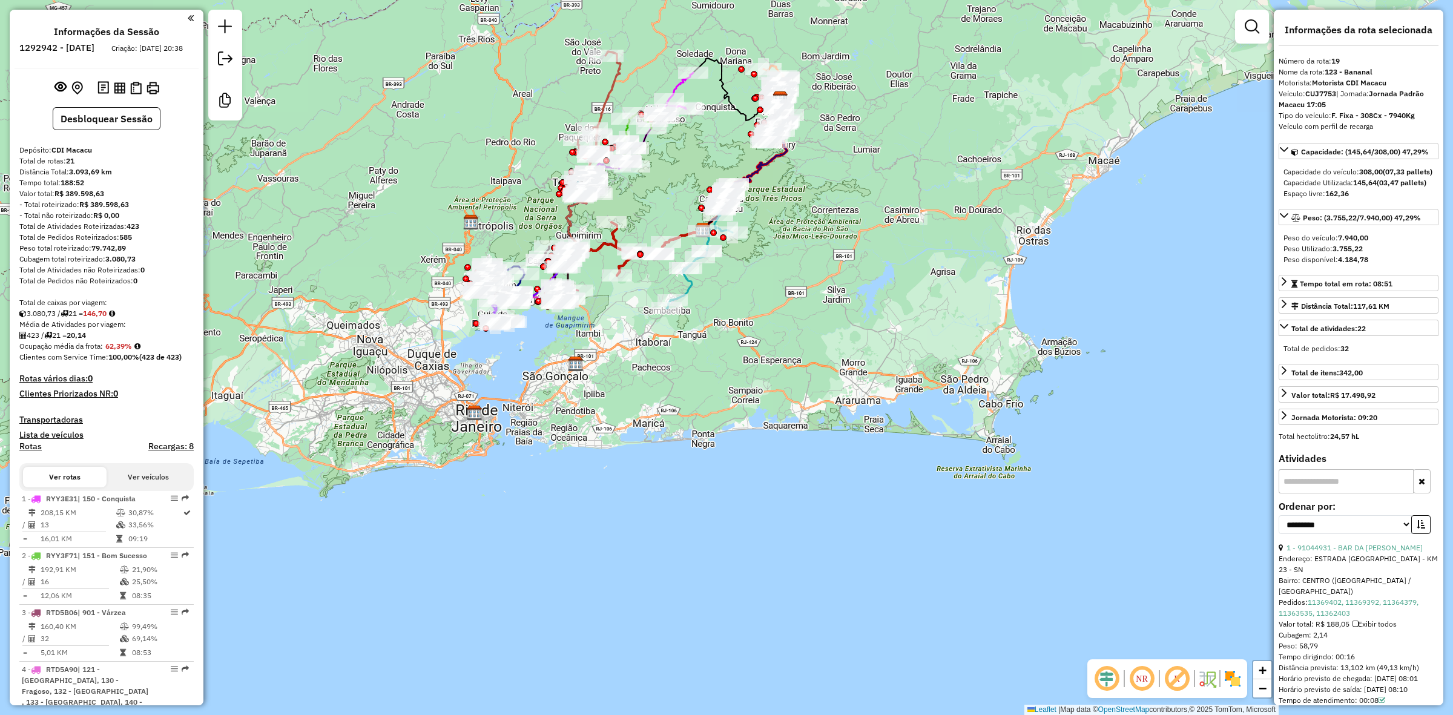
select select "**********"
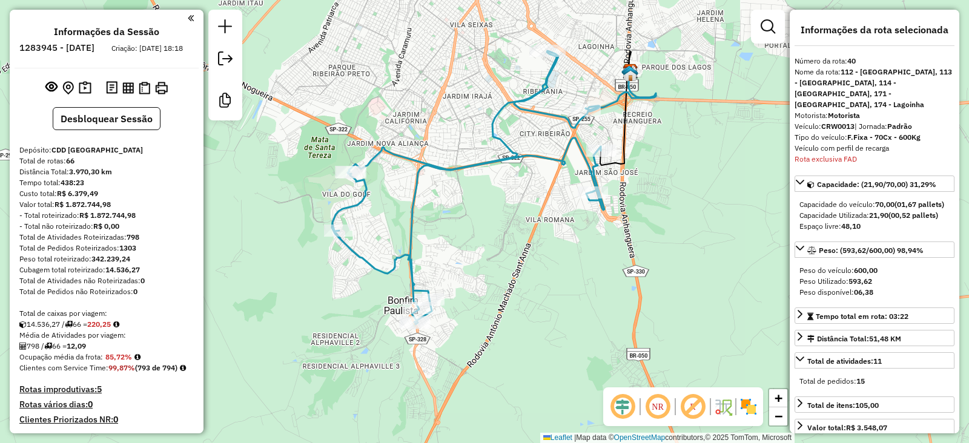
select select "**********"
